Goal: Obtain resource: Download file/media

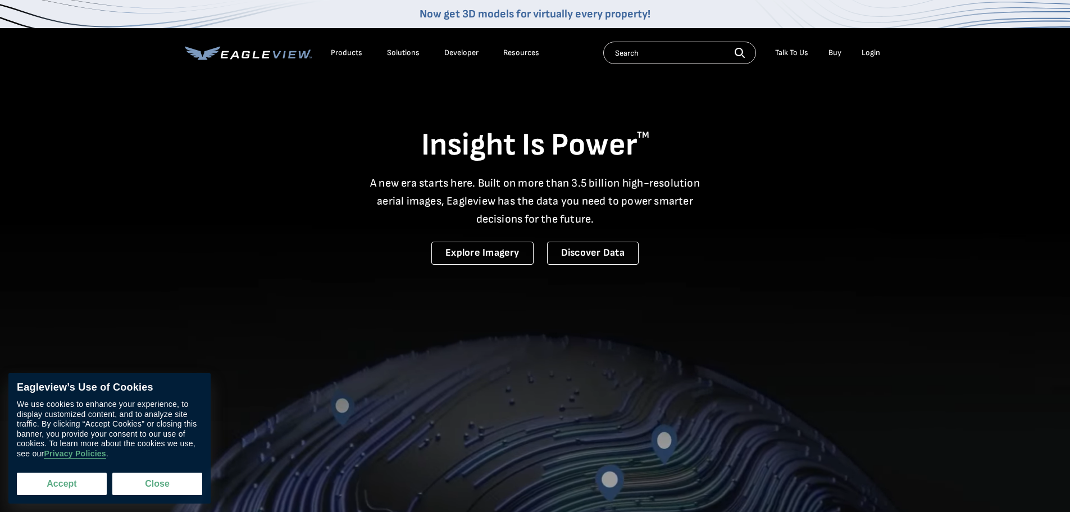
click at [64, 486] on button "Accept" at bounding box center [62, 483] width 90 height 22
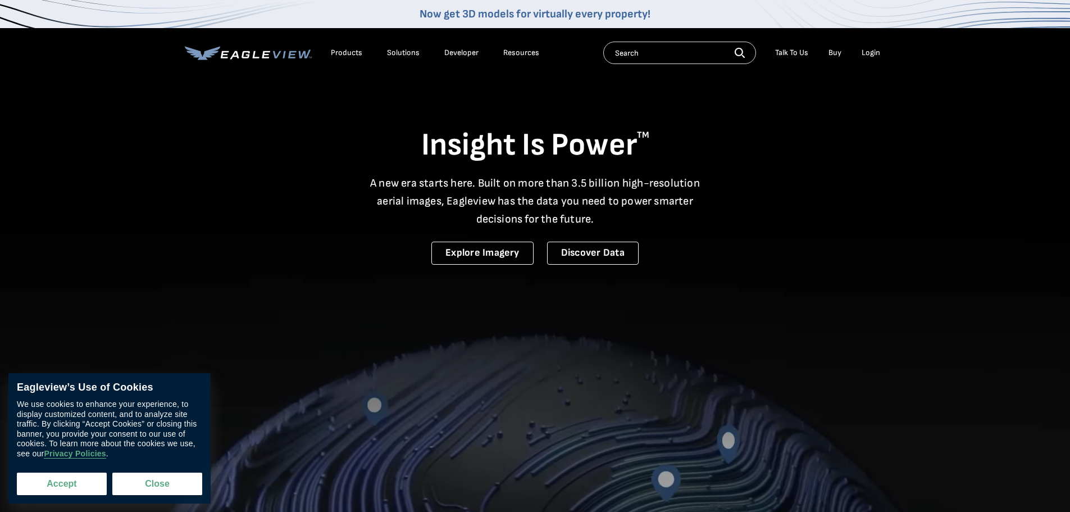
checkbox input "true"
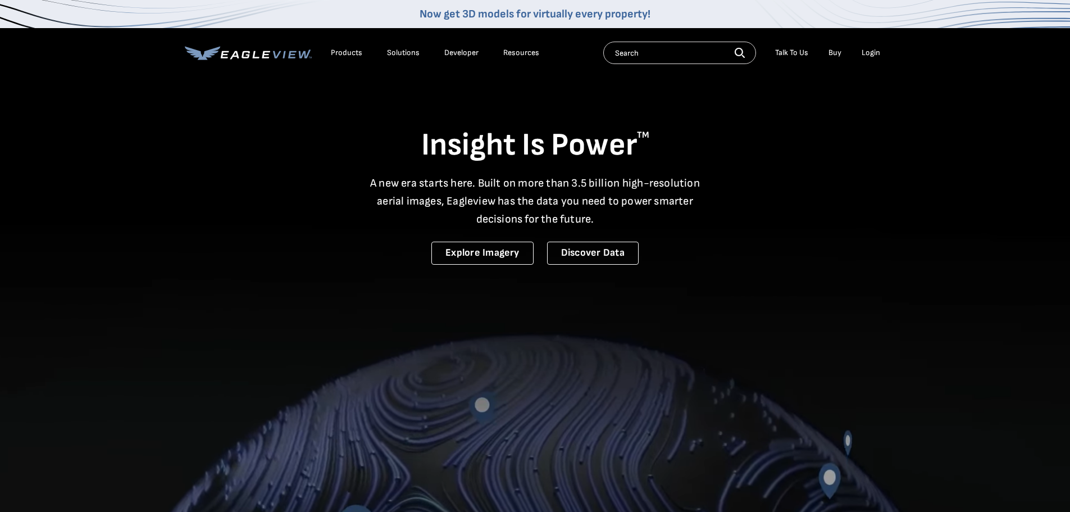
click at [348, 51] on div "Products" at bounding box center [346, 53] width 31 height 10
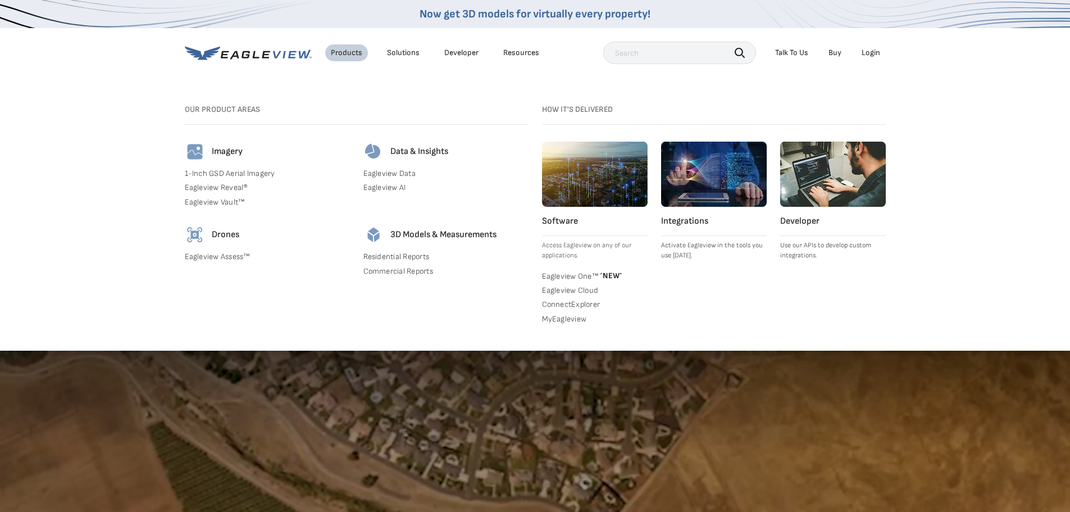
click at [411, 255] on link "Residential Reports" at bounding box center [445, 257] width 165 height 10
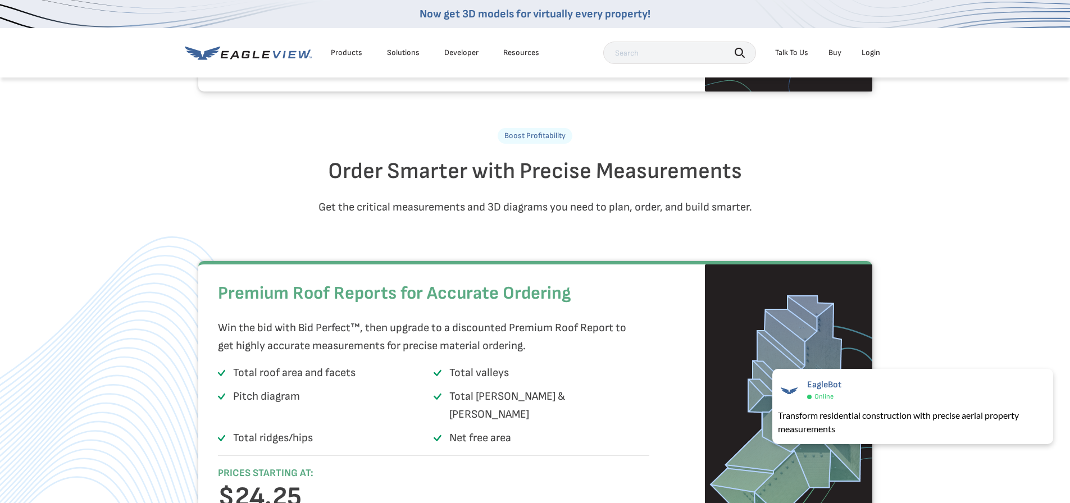
scroll to position [1460, 0]
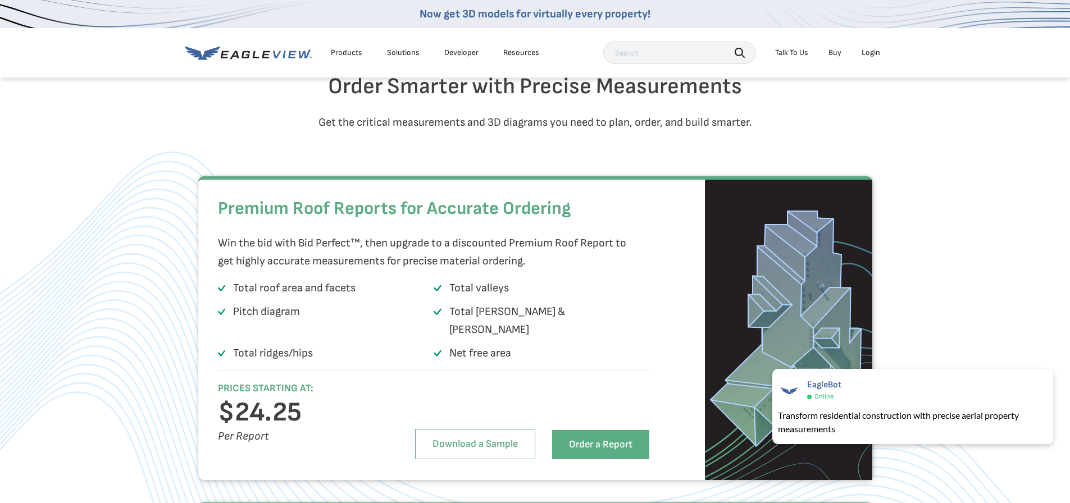
click at [445, 270] on p "Win the bid with Bid Perfect™, then upgrade to a discounted Premium Roof Report…" at bounding box center [431, 252] width 426 height 36
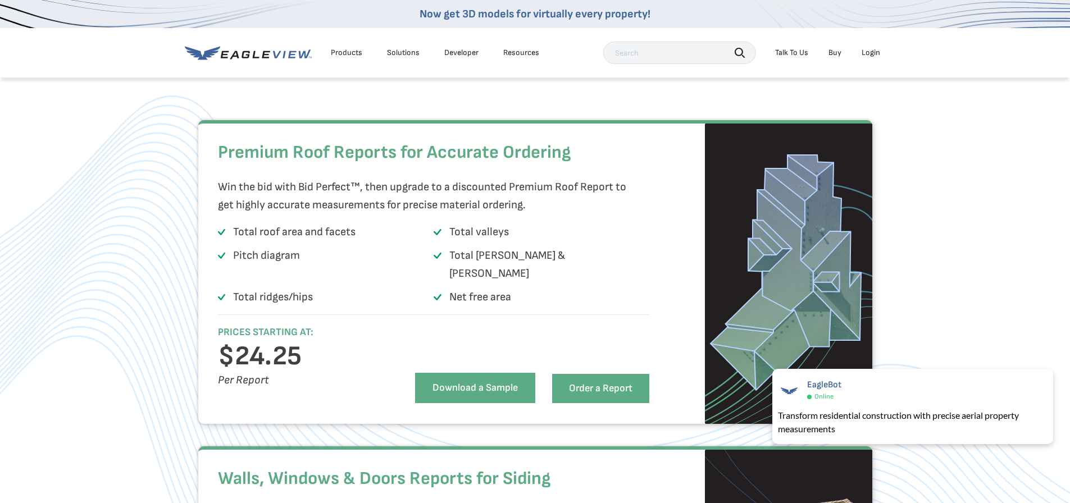
click at [481, 392] on link "Download a Sample" at bounding box center [475, 388] width 120 height 30
